Goal: Complete application form

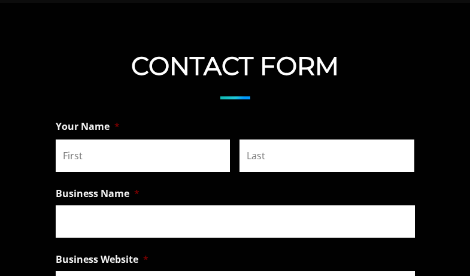
scroll to position [798, 0]
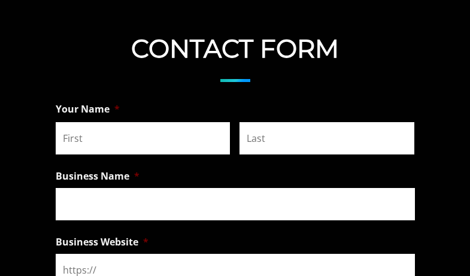
type input "[PERSON_NAME]"
type input "Asyntai"
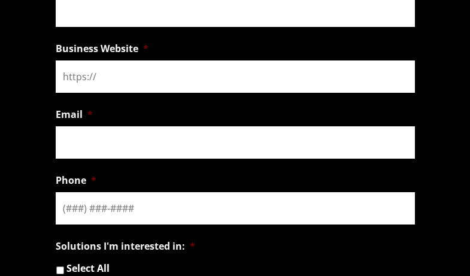
scroll to position [996, 0]
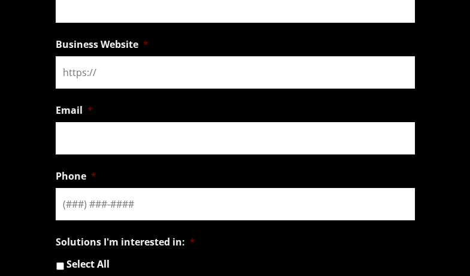
type input "[EMAIL_ADDRESS][DOMAIN_NAME]"
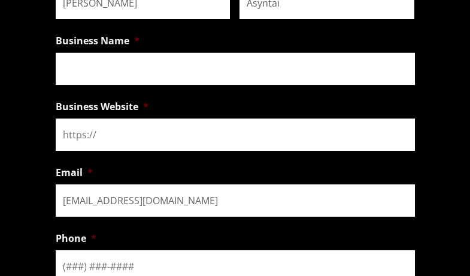
scroll to position [930, 0]
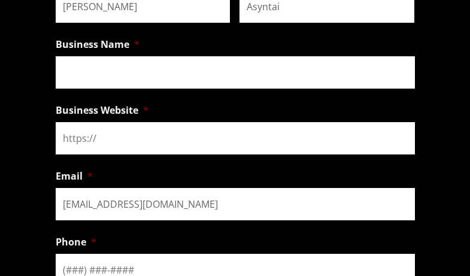
type input "Asyntai"
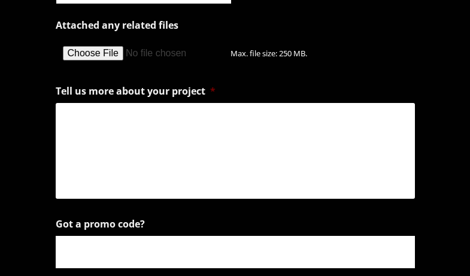
scroll to position [1408, 0]
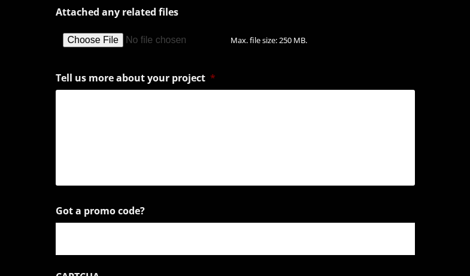
type textarea "[EMAIL_ADDRESS][DOMAIN_NAME]"
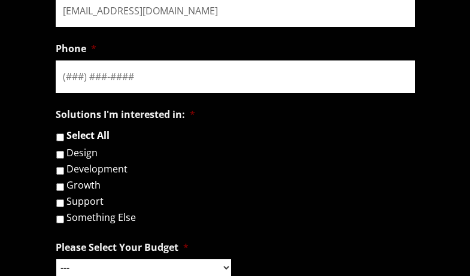
scroll to position [1122, 0]
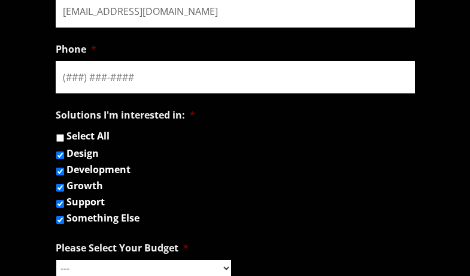
checkbox input "true"
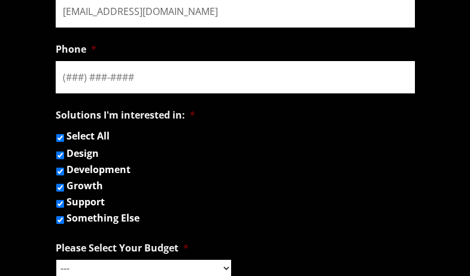
checkbox input "true"
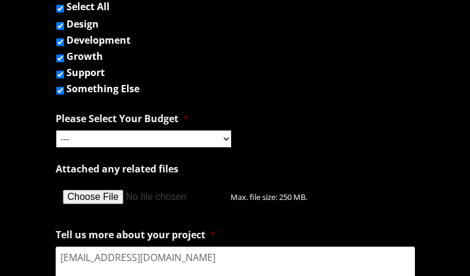
scroll to position [1252, 0]
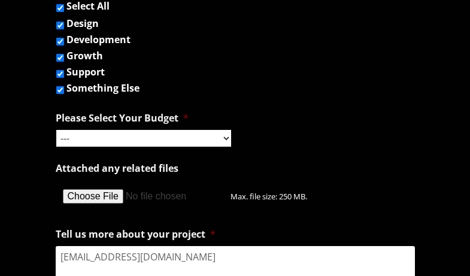
select select "Hourly Support: $100 / Hour"
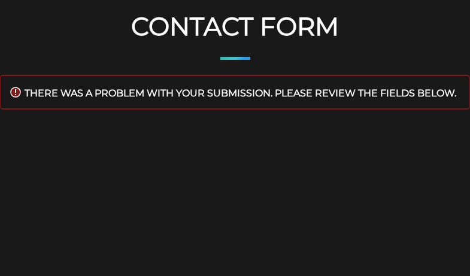
scroll to position [0, 0]
